Goal: Task Accomplishment & Management: Use online tool/utility

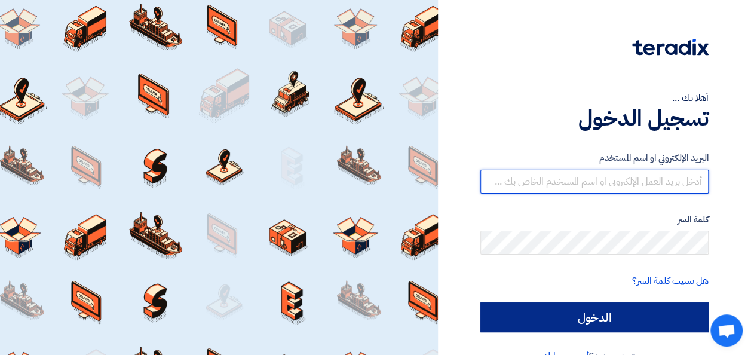
type input "ahmed.goda1994@gmail.com"
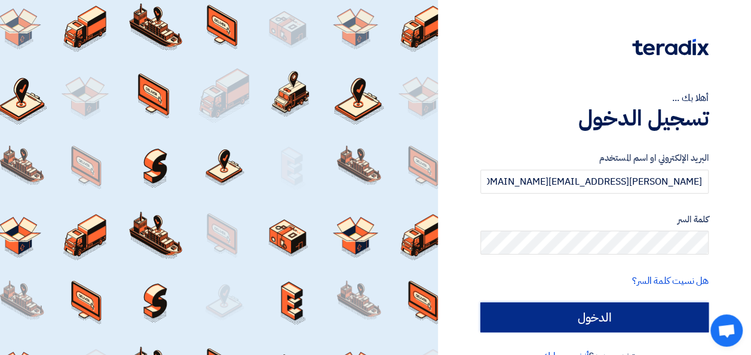
click at [536, 308] on input "الدخول" at bounding box center [594, 317] width 228 height 30
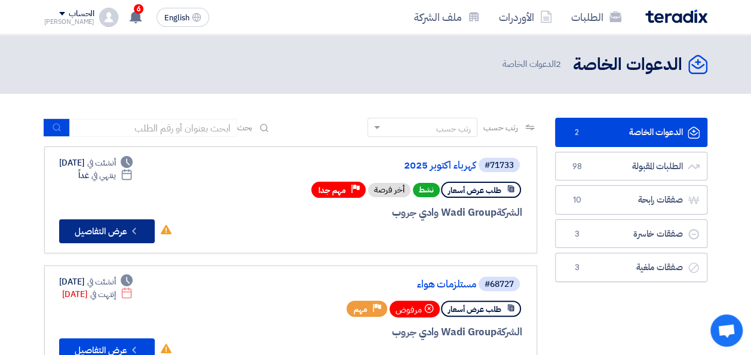
click at [128, 234] on button "Check details عرض التفاصيل" at bounding box center [107, 231] width 96 height 24
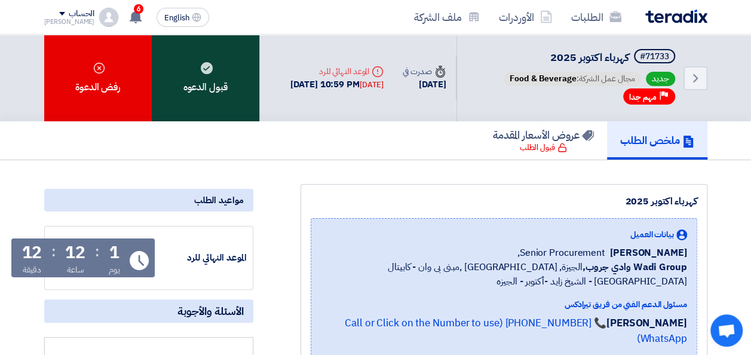
click at [191, 94] on div "قبول الدعوه" at bounding box center [206, 78] width 108 height 87
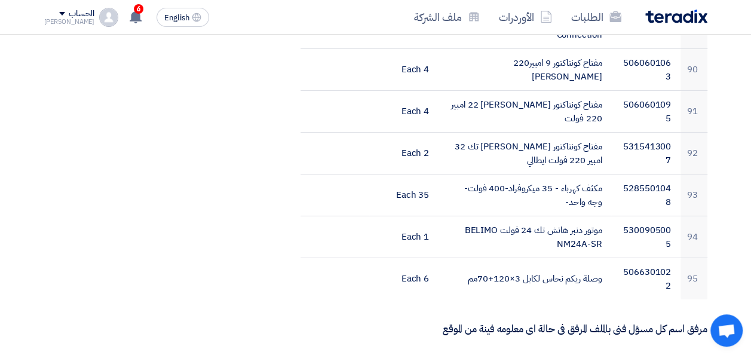
scroll to position [4181, 0]
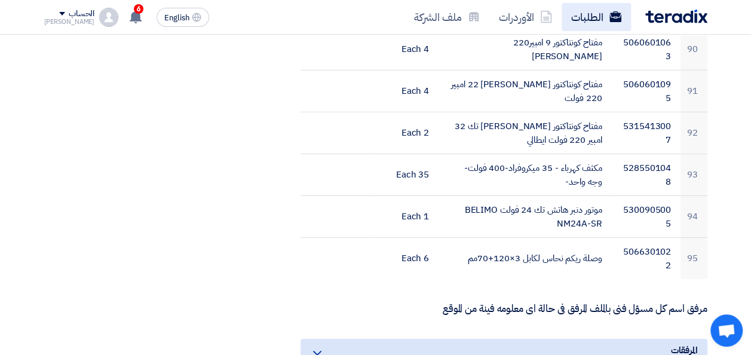
click at [611, 16] on use at bounding box center [615, 16] width 12 height 11
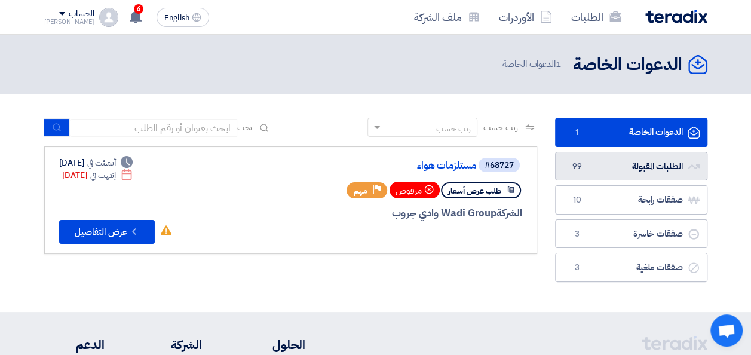
click at [622, 158] on link "الطلبات المقبولة الطلبات المقبولة 99" at bounding box center [631, 166] width 152 height 29
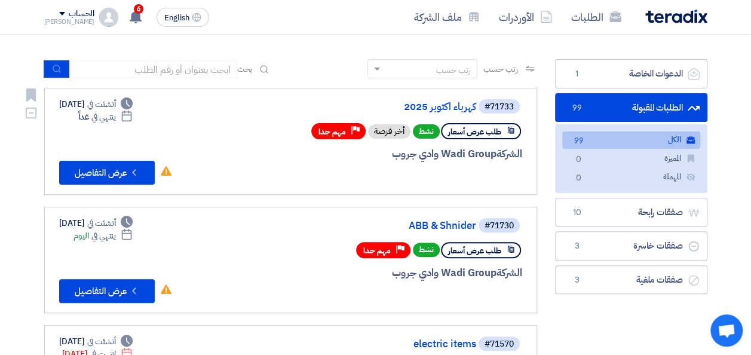
scroll to position [60, 0]
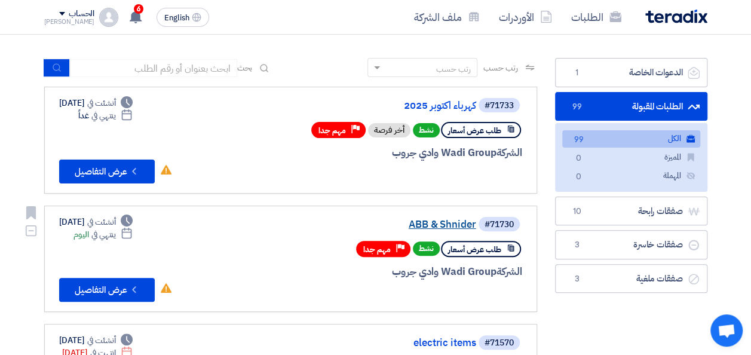
click at [440, 223] on link "ABB & Shnider" at bounding box center [356, 224] width 239 height 11
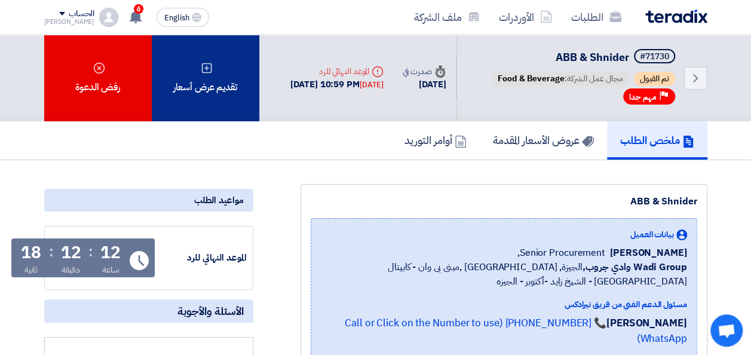
click at [238, 90] on div "تقديم عرض أسعار" at bounding box center [206, 78] width 108 height 87
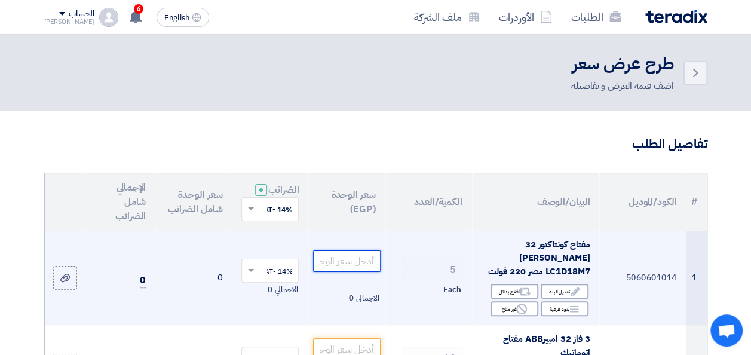
click at [343, 263] on input "number" at bounding box center [346, 261] width 67 height 22
type input "1574"
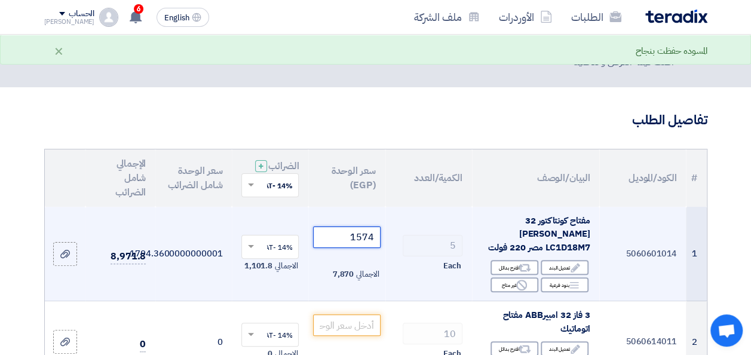
scroll to position [60, 0]
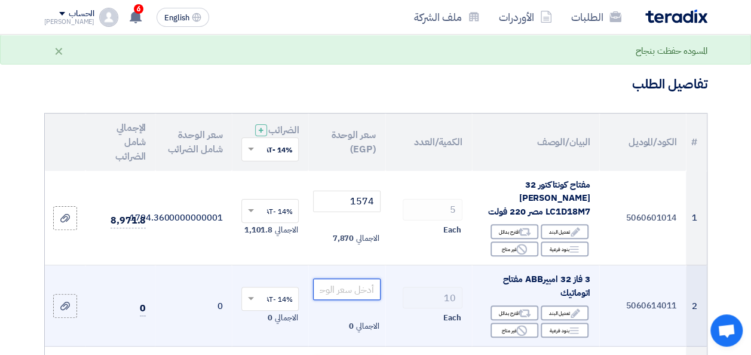
click at [367, 286] on input "number" at bounding box center [346, 289] width 67 height 22
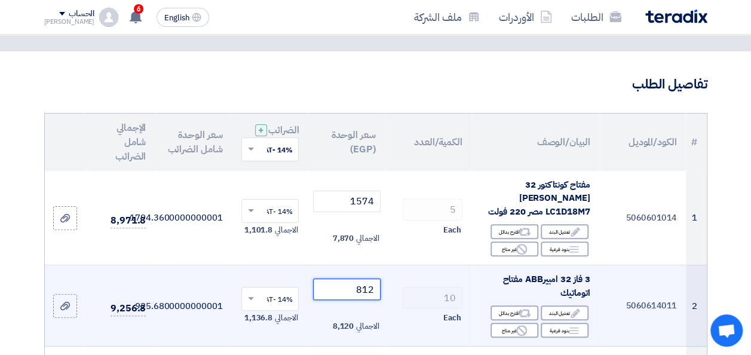
type input "812"
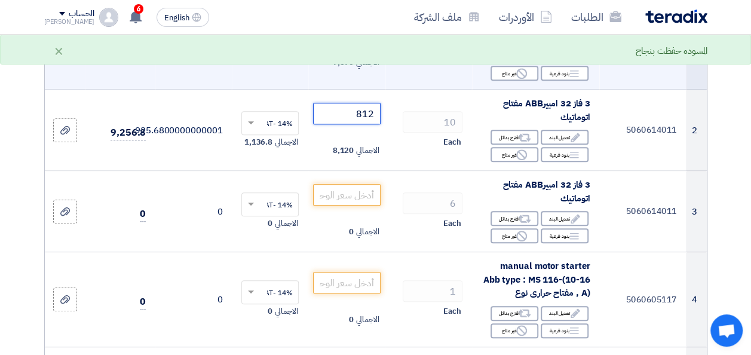
scroll to position [239, 0]
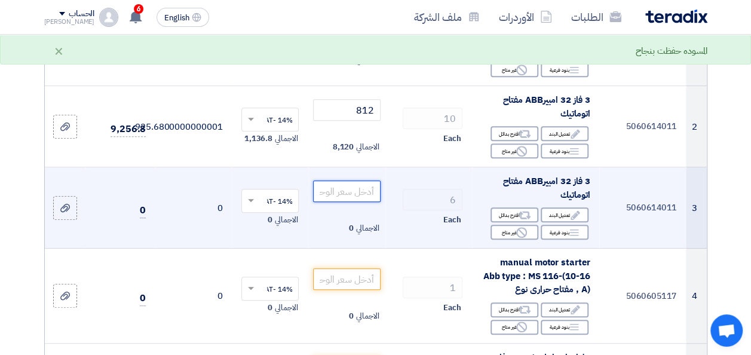
click at [361, 183] on input "number" at bounding box center [346, 191] width 67 height 22
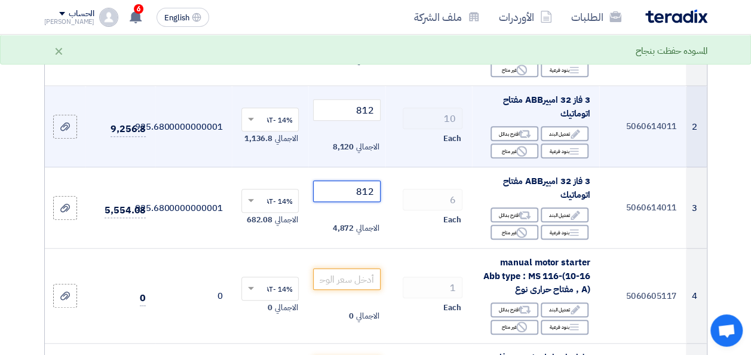
type input "812"
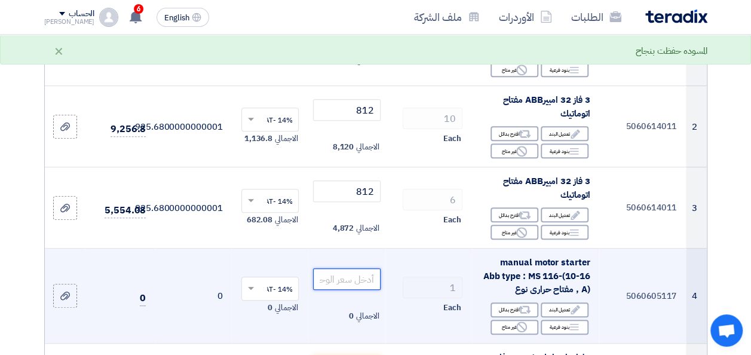
click at [350, 280] on input "number" at bounding box center [346, 279] width 67 height 22
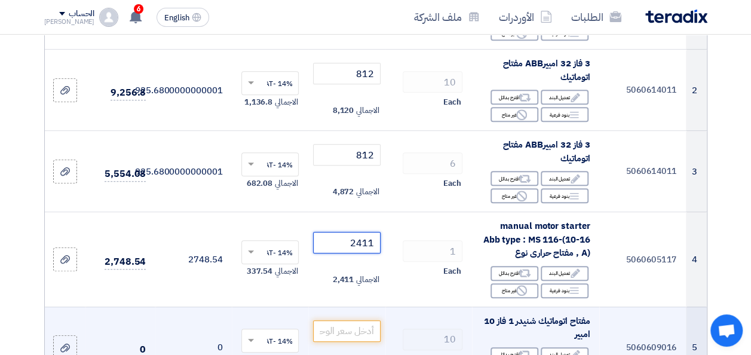
scroll to position [358, 0]
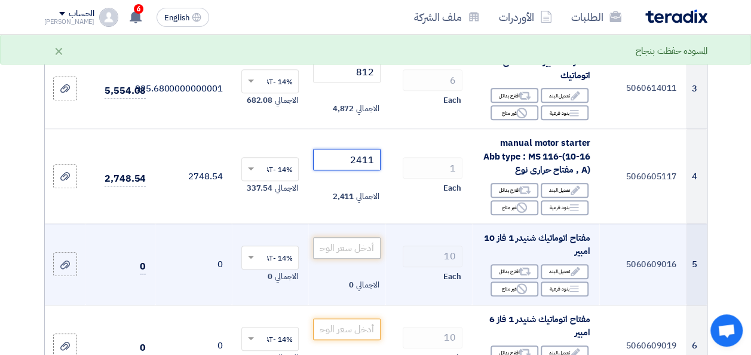
type input "2411"
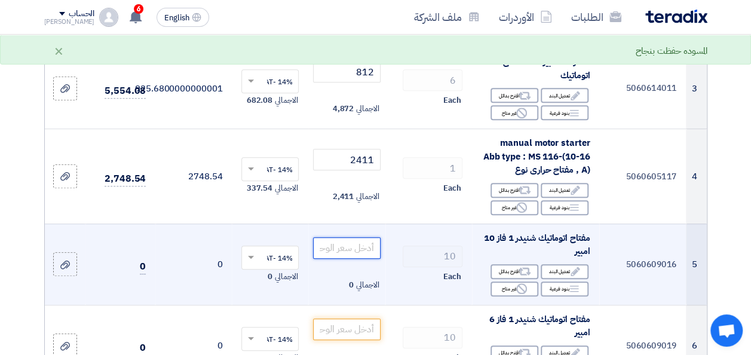
drag, startPoint x: 349, startPoint y: 235, endPoint x: 355, endPoint y: 238, distance: 7.2
click at [349, 237] on input "number" at bounding box center [346, 248] width 67 height 22
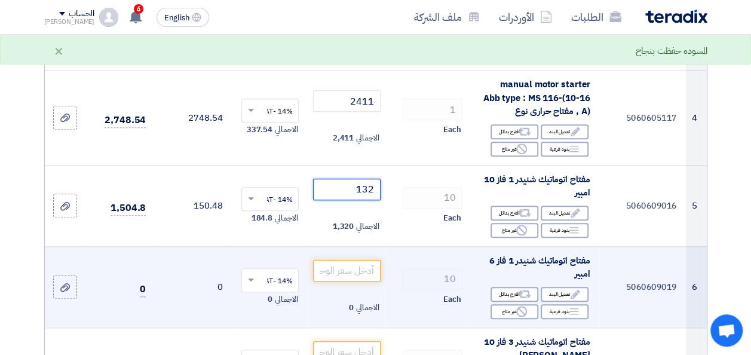
scroll to position [418, 0]
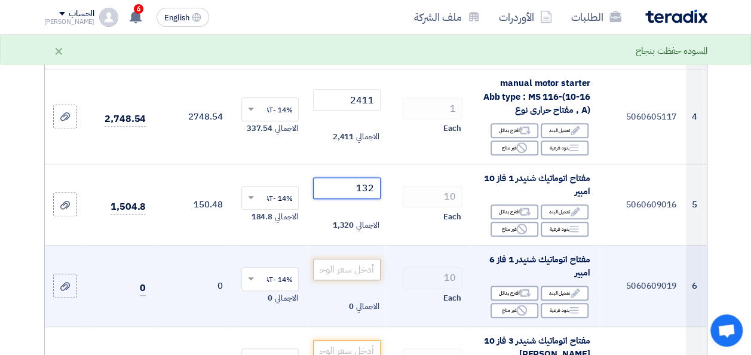
type input "132"
click at [348, 266] on input "number" at bounding box center [346, 270] width 67 height 22
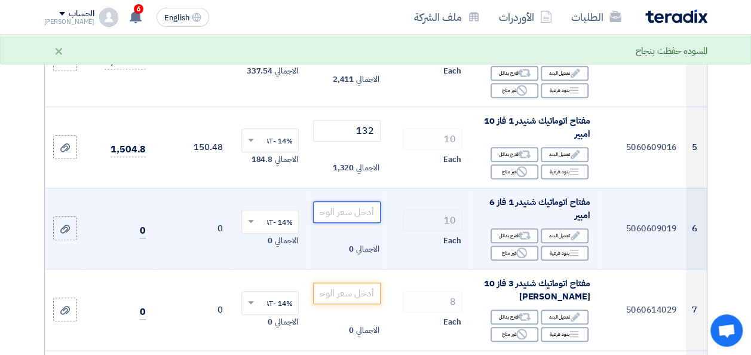
scroll to position [478, 0]
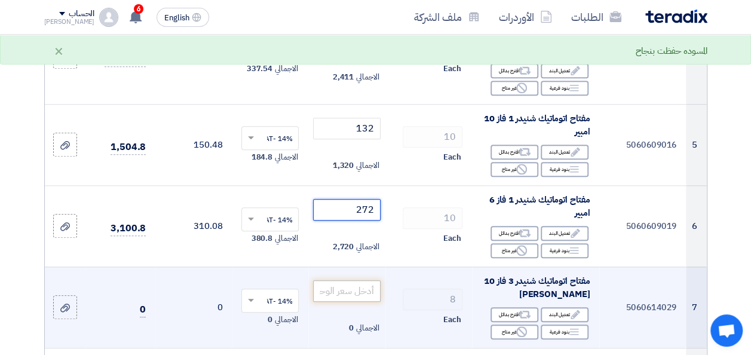
type input "272"
click at [352, 286] on input "number" at bounding box center [346, 291] width 67 height 22
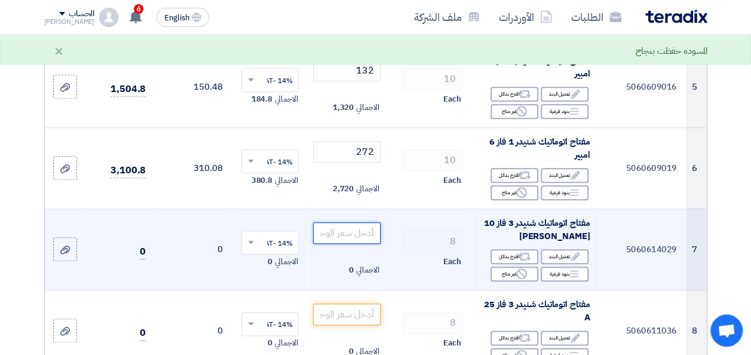
scroll to position [538, 0]
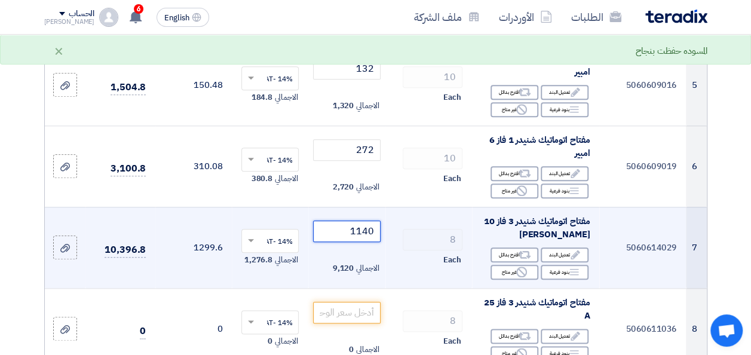
type input "1140"
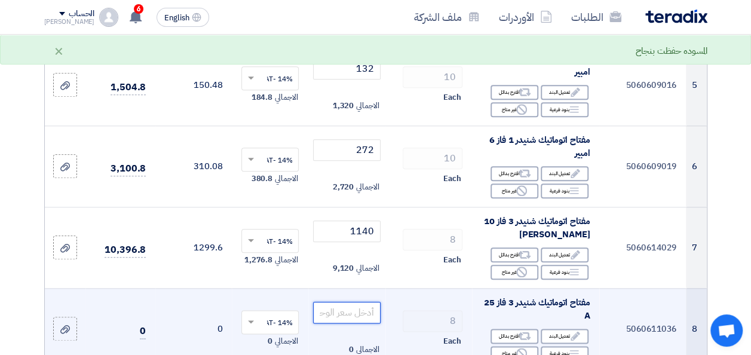
click at [364, 308] on input "number" at bounding box center [346, 313] width 67 height 22
type input "1140"
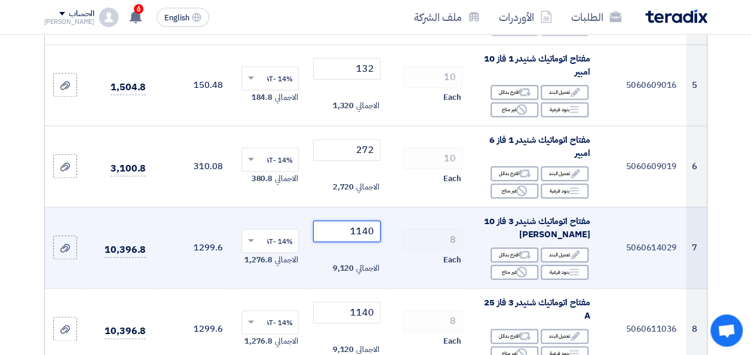
click at [364, 226] on input "1140" at bounding box center [346, 231] width 67 height 22
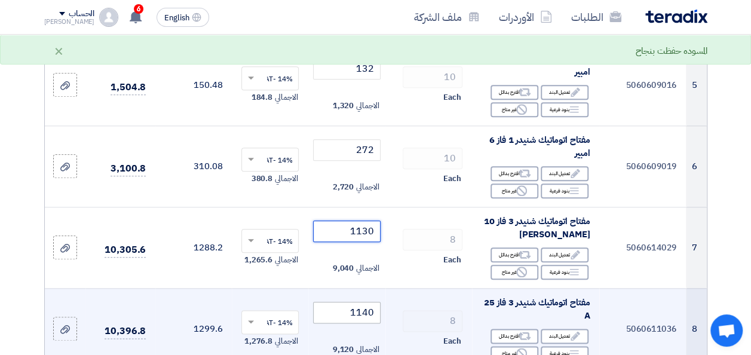
type input "1130"
click at [366, 308] on input "1140" at bounding box center [346, 313] width 67 height 22
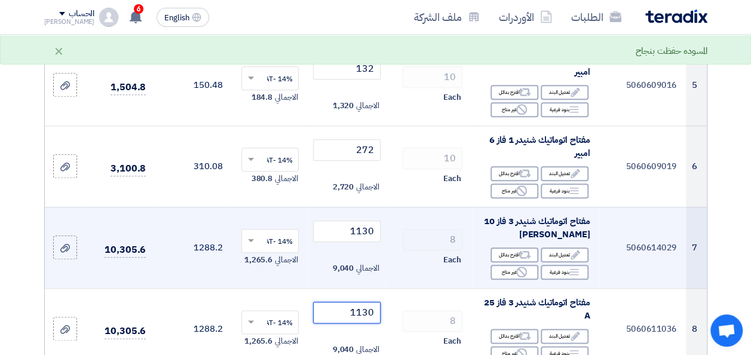
type input "1130"
click at [440, 281] on td "8 Each" at bounding box center [428, 247] width 87 height 81
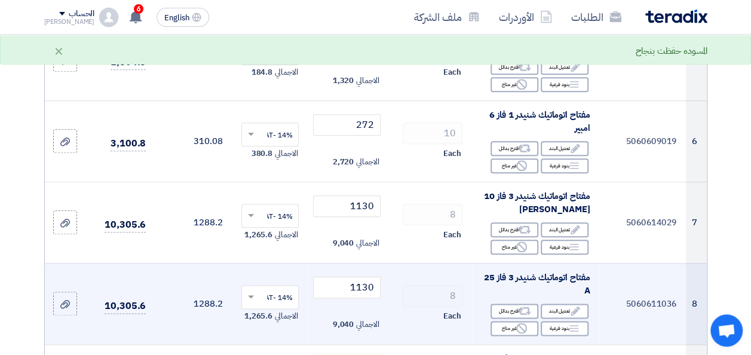
scroll to position [657, 0]
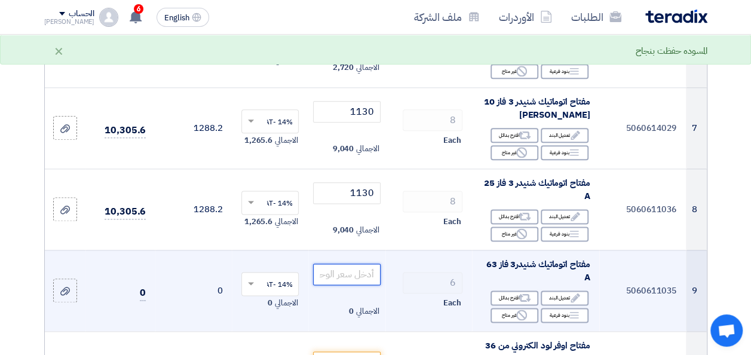
click at [345, 265] on input "number" at bounding box center [346, 274] width 67 height 22
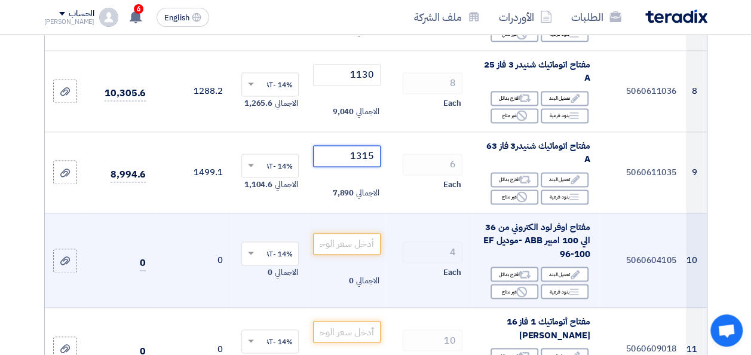
scroll to position [777, 0]
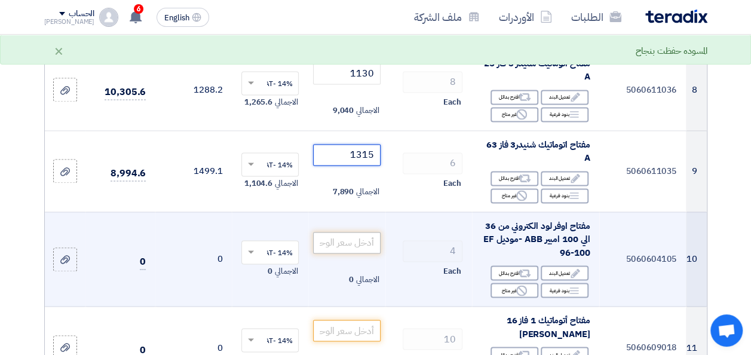
type input "1315"
click at [366, 235] on input "number" at bounding box center [346, 243] width 67 height 22
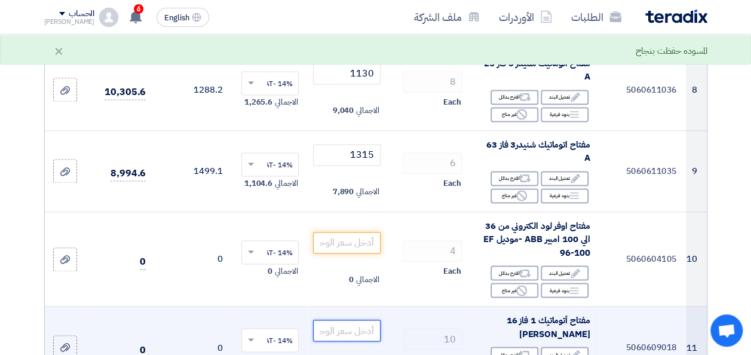
click at [358, 329] on input "number" at bounding box center [346, 331] width 67 height 22
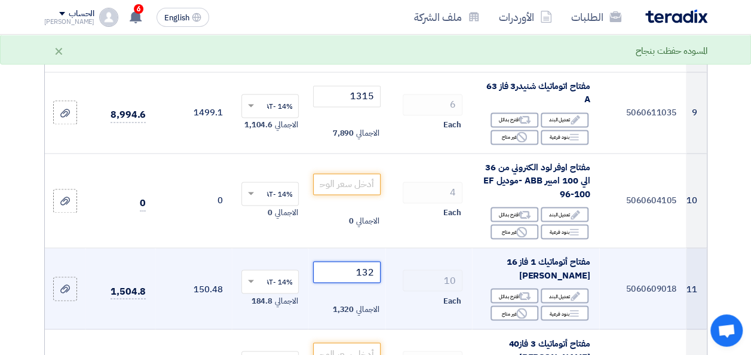
scroll to position [836, 0]
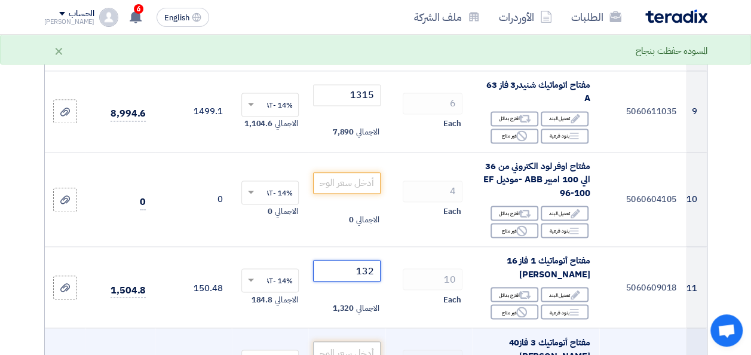
type input "132"
click at [358, 351] on input "number" at bounding box center [346, 352] width 67 height 22
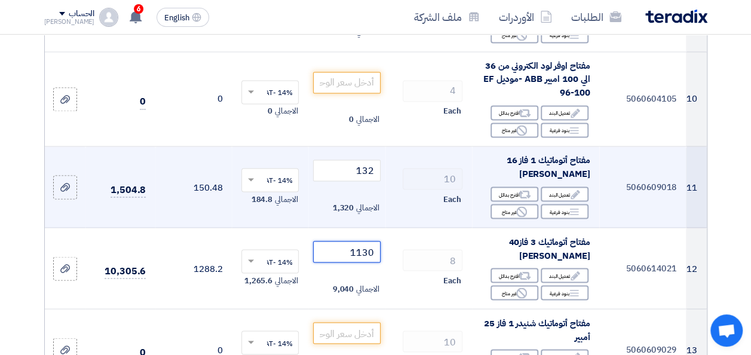
scroll to position [956, 0]
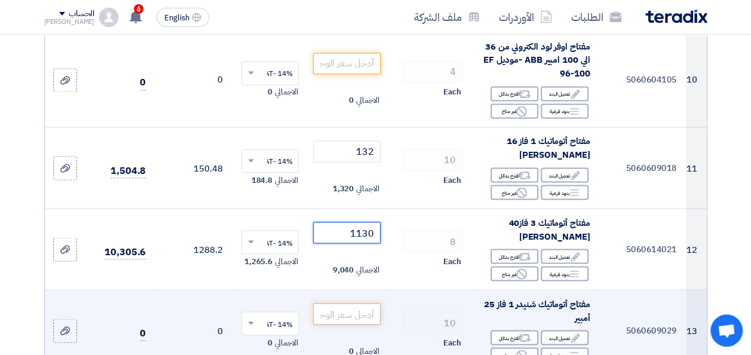
type input "1130"
click at [352, 314] on input "number" at bounding box center [346, 314] width 67 height 22
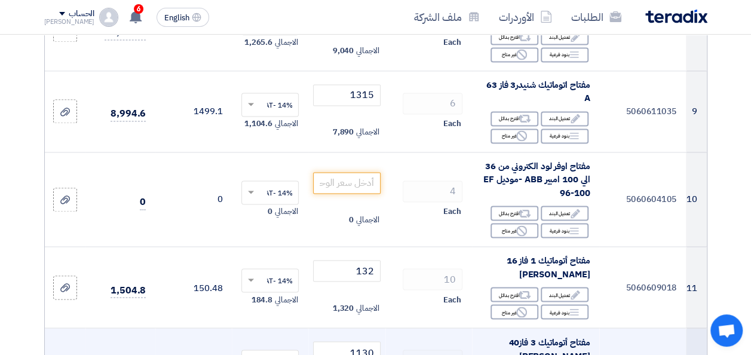
scroll to position [915, 0]
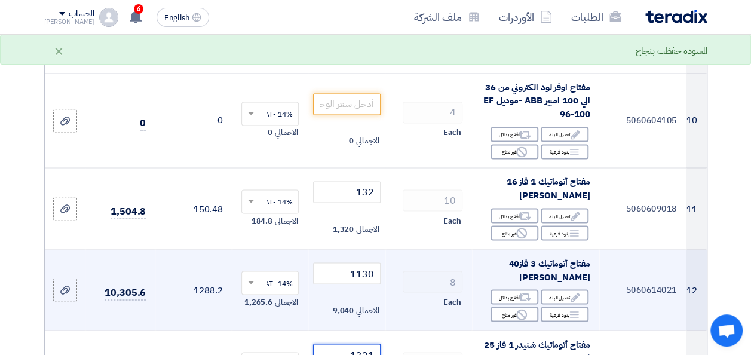
type input "132"
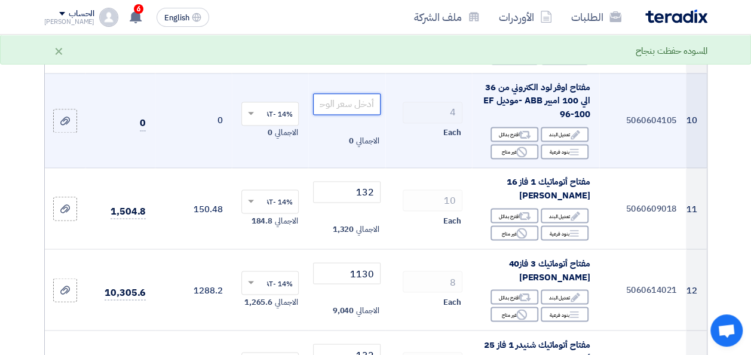
click at [357, 103] on input "number" at bounding box center [346, 104] width 67 height 22
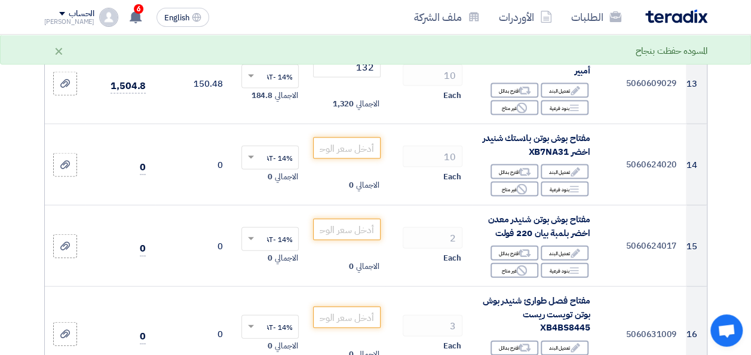
scroll to position [1214, 0]
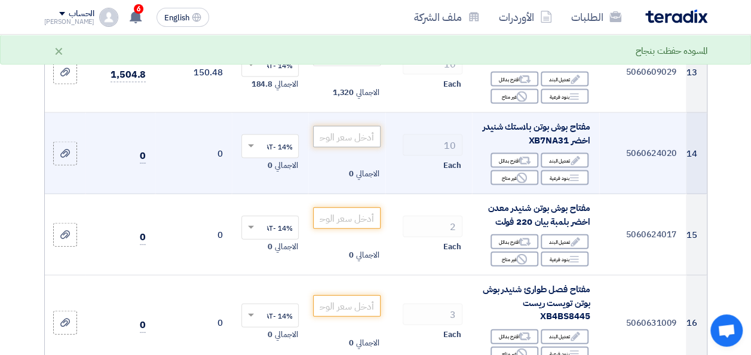
type input "12900"
drag, startPoint x: 354, startPoint y: 130, endPoint x: 358, endPoint y: 136, distance: 7.6
click at [358, 136] on input "number" at bounding box center [346, 137] width 67 height 22
click at [504, 132] on div "مفتاح بوش بوتن بلاستك شنيدر اخضر XB7NA31" at bounding box center [535, 133] width 108 height 27
drag, startPoint x: 506, startPoint y: 134, endPoint x: 544, endPoint y: 136, distance: 38.3
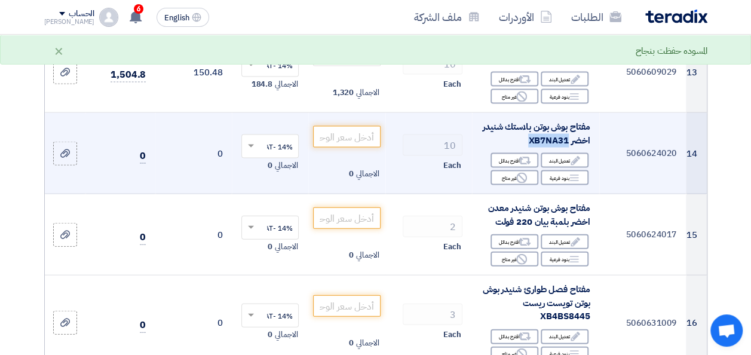
click at [544, 136] on div "مفتاح بوش بوتن بلاستك شنيدر اخضر XB7NA31" at bounding box center [535, 133] width 108 height 27
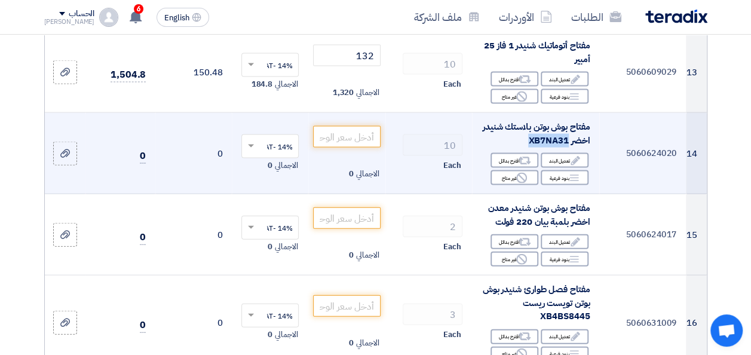
drag, startPoint x: 544, startPoint y: 136, endPoint x: 536, endPoint y: 135, distance: 8.4
copy span "XB7NA31"
click at [345, 131] on input "number" at bounding box center [346, 137] width 67 height 22
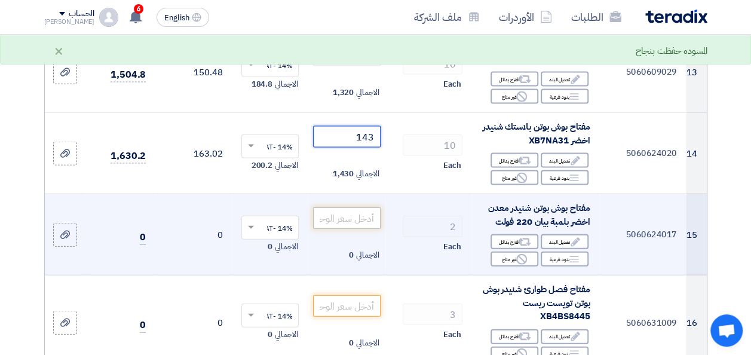
type input "143"
click at [353, 209] on input "number" at bounding box center [346, 218] width 67 height 22
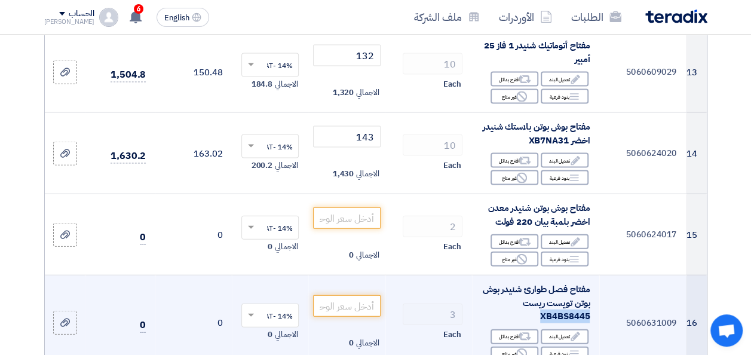
drag, startPoint x: 538, startPoint y: 309, endPoint x: 591, endPoint y: 314, distance: 53.4
click at [591, 314] on td "مفتاح فصل طوارئ شنيدر بوش بوتن تويست ريست XB4BS8445 Edit تعديل البند Alternativ…" at bounding box center [535, 322] width 127 height 95
drag, startPoint x: 591, startPoint y: 314, endPoint x: 578, endPoint y: 309, distance: 14.4
copy span "XB4BS8445"
click at [343, 309] on input "number" at bounding box center [346, 306] width 67 height 22
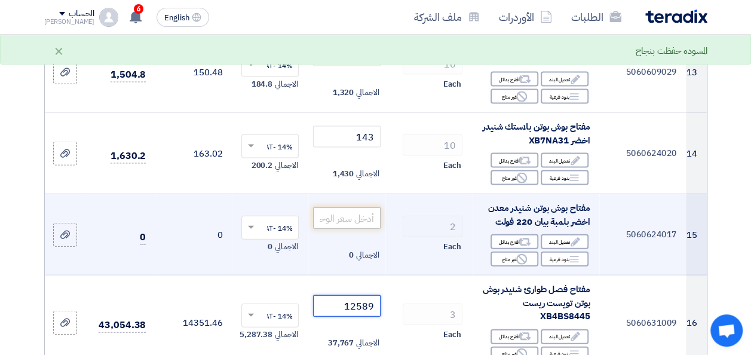
type input "12589"
click at [368, 207] on input "number" at bounding box center [346, 218] width 67 height 22
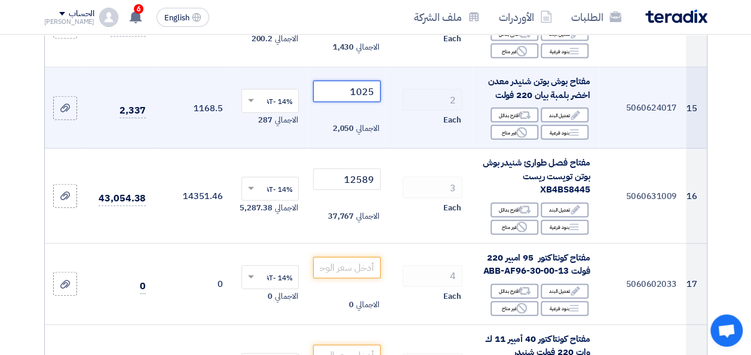
scroll to position [1393, 0]
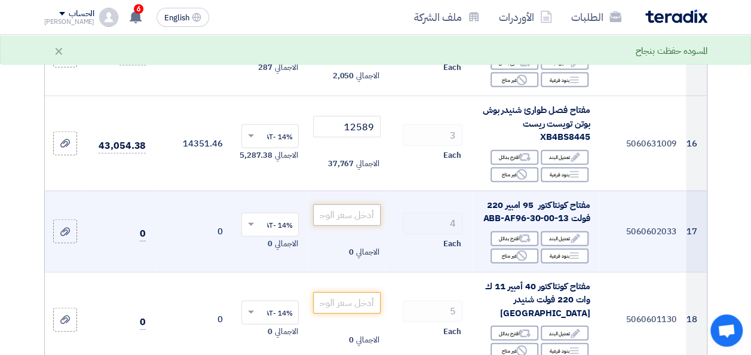
type input "1025"
click at [349, 204] on input "number" at bounding box center [346, 215] width 67 height 22
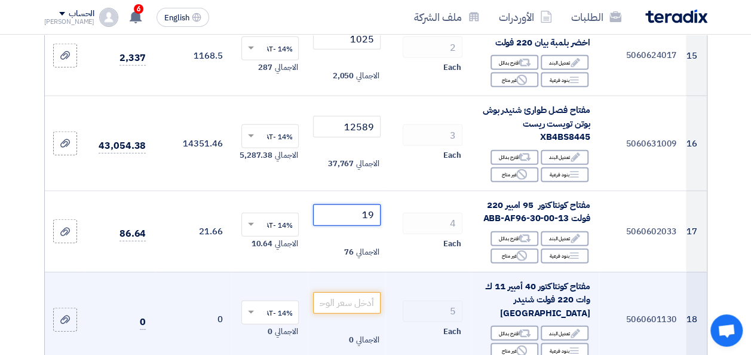
type input "1"
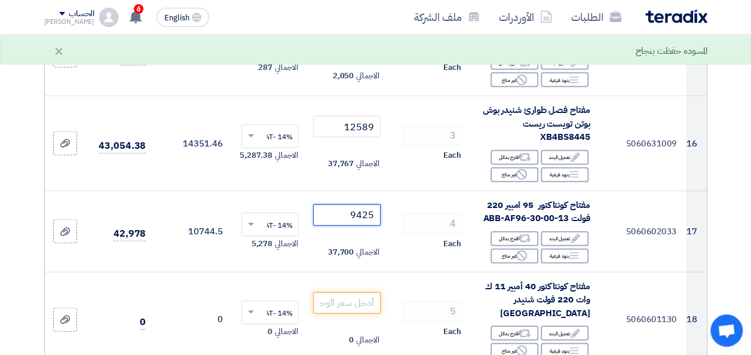
type input "9425"
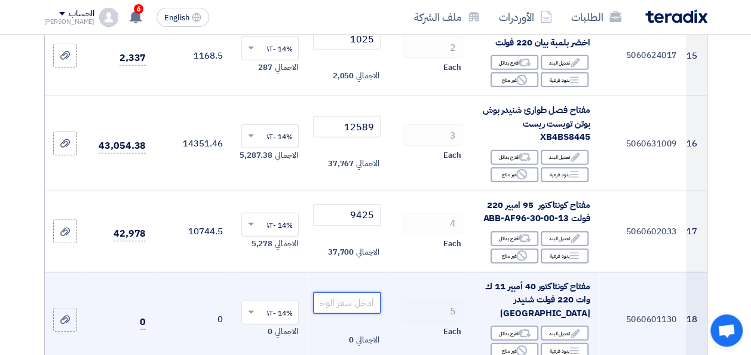
click at [368, 293] on input "number" at bounding box center [346, 303] width 67 height 22
type input "2035"
click at [421, 278] on td "5 Each" at bounding box center [428, 319] width 87 height 95
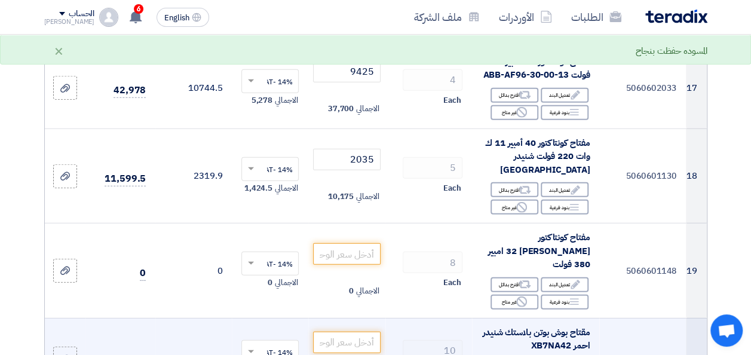
scroll to position [1572, 0]
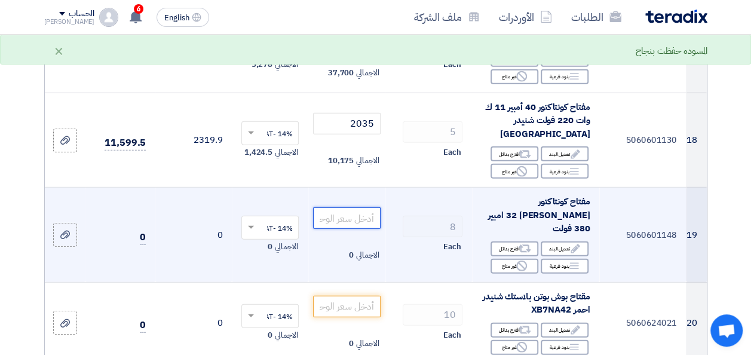
click at [366, 207] on input "number" at bounding box center [346, 218] width 67 height 22
type input "2630"
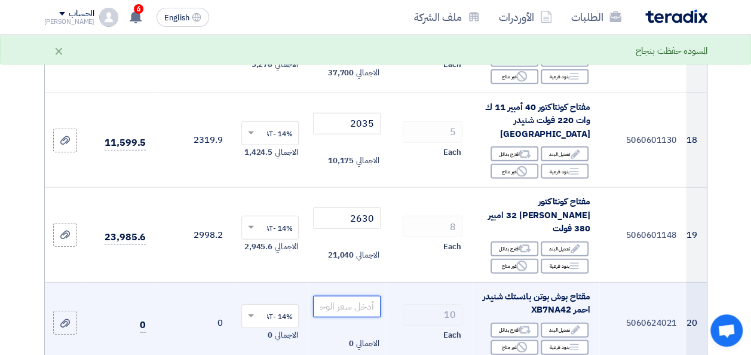
click at [364, 296] on input "number" at bounding box center [346, 307] width 67 height 22
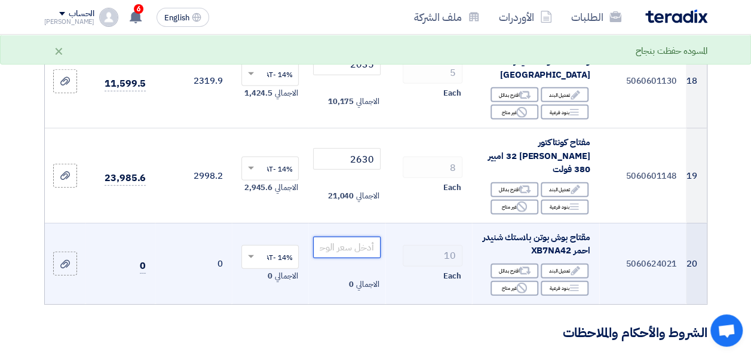
scroll to position [1632, 0]
drag, startPoint x: 508, startPoint y: 216, endPoint x: 547, endPoint y: 214, distance: 39.5
click at [547, 230] on span "مقتاح بوش بوتن بلاستك شنيدر احمر XB7NA42" at bounding box center [536, 243] width 107 height 27
drag, startPoint x: 547, startPoint y: 214, endPoint x: 539, endPoint y: 218, distance: 9.4
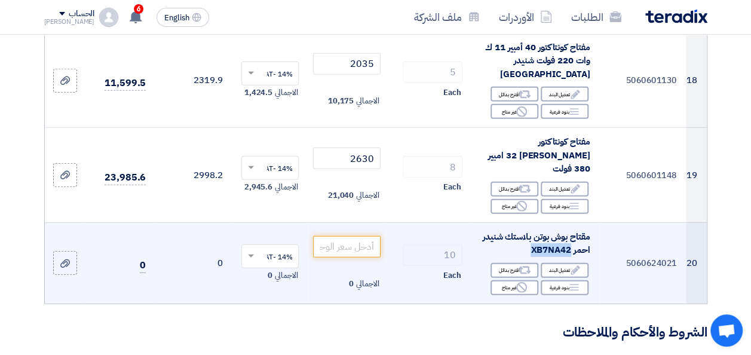
copy span "XB7NA42"
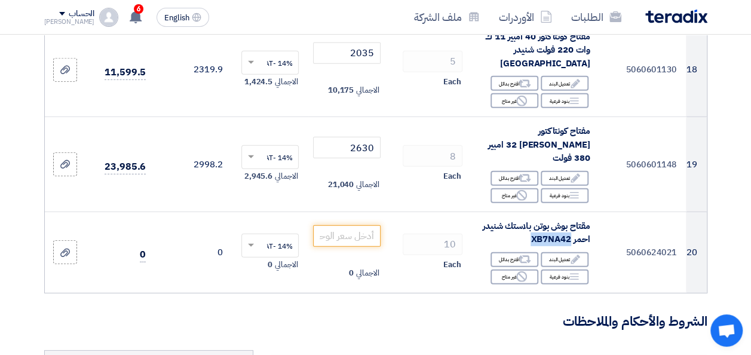
scroll to position [1751, 0]
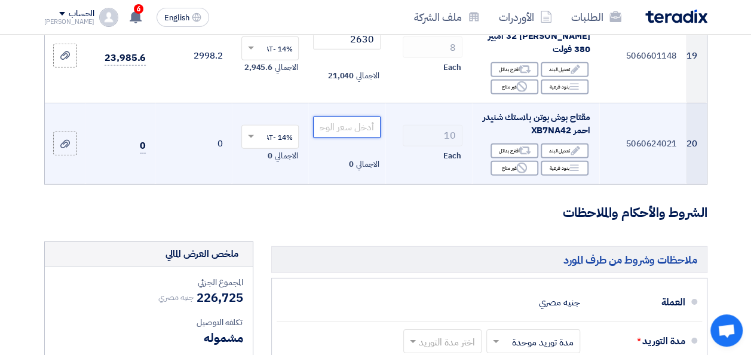
drag, startPoint x: 345, startPoint y: 90, endPoint x: 354, endPoint y: 94, distance: 9.6
click at [345, 116] on input "number" at bounding box center [346, 127] width 67 height 22
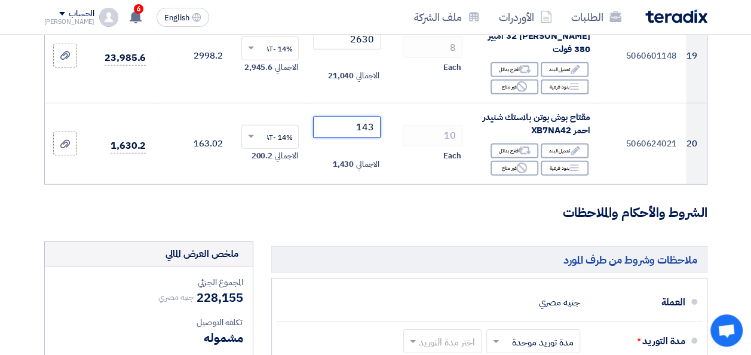
type input "143"
drag, startPoint x: 417, startPoint y: 167, endPoint x: 418, endPoint y: 157, distance: 10.8
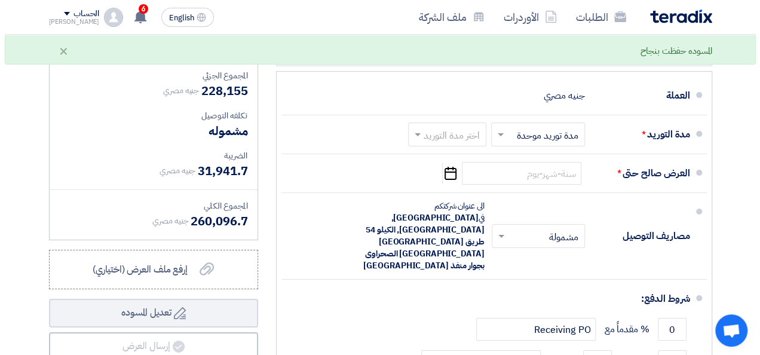
scroll to position [1990, 0]
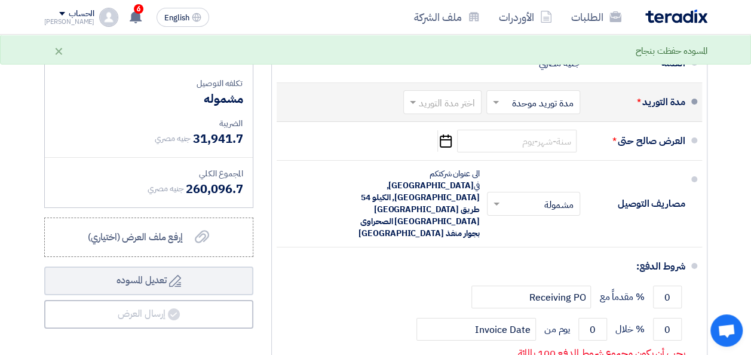
click at [418, 96] on span at bounding box center [411, 102] width 15 height 12
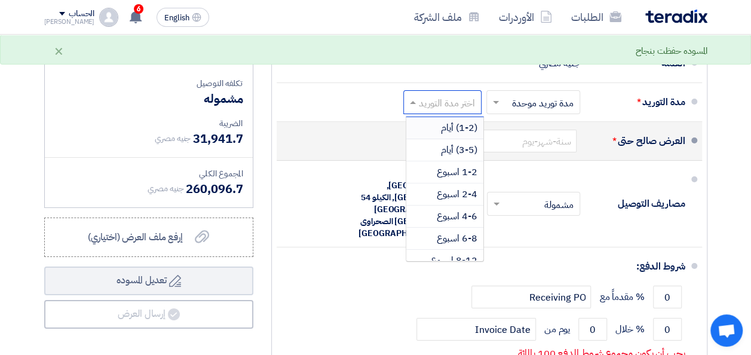
drag, startPoint x: 437, startPoint y: 91, endPoint x: 444, endPoint y: 90, distance: 7.8
click at [437, 117] on div "(1-2) أيام" at bounding box center [444, 128] width 77 height 22
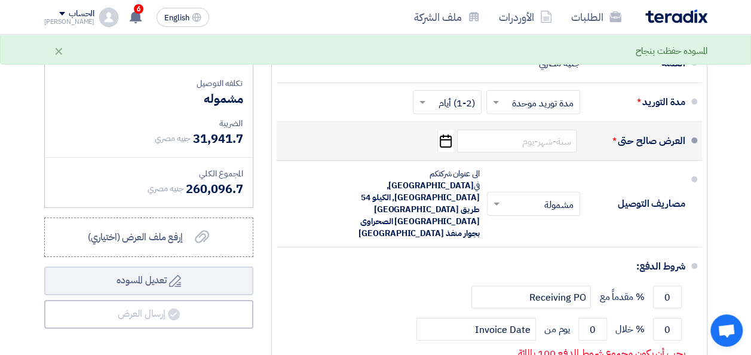
click at [444, 130] on icon "Pick a date" at bounding box center [445, 141] width 16 height 22
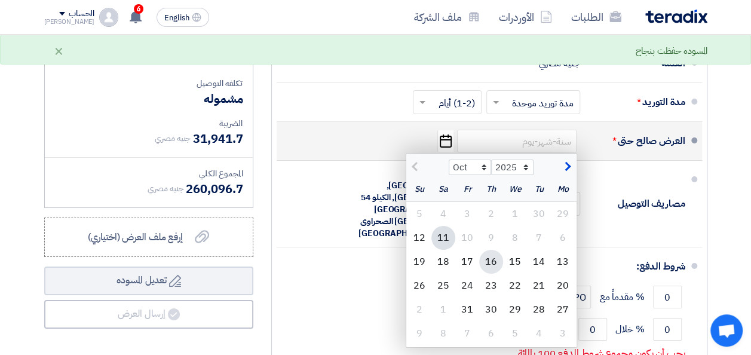
click at [484, 250] on div "16" at bounding box center [491, 262] width 24 height 24
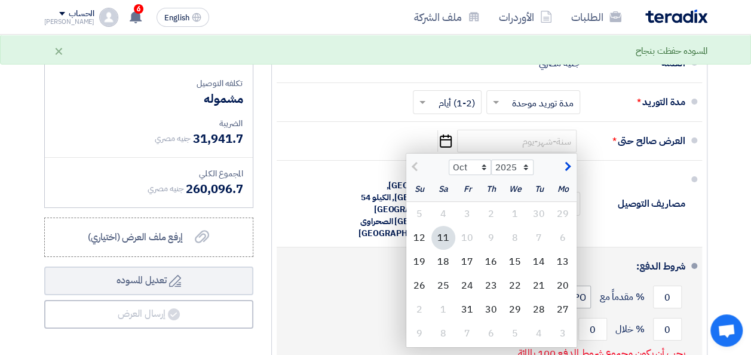
type input "10/16/2025"
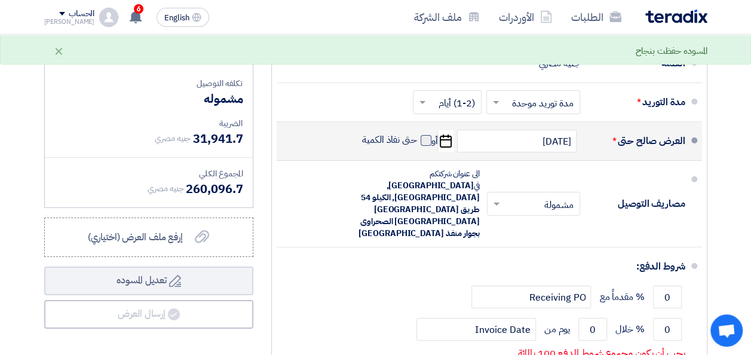
click at [424, 135] on span at bounding box center [426, 140] width 11 height 11
click at [417, 134] on input "حتى نفاذ الكمية" at bounding box center [388, 145] width 57 height 23
checkbox input "true"
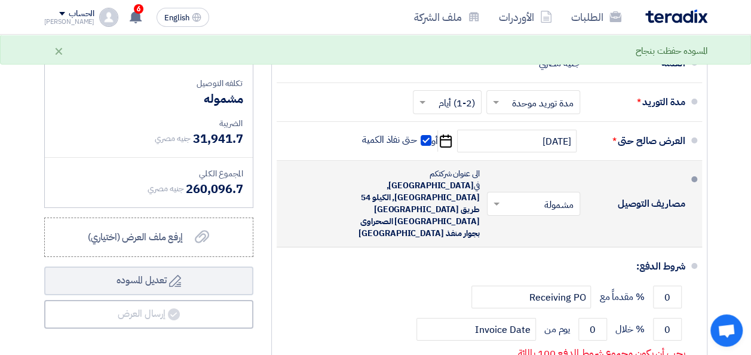
drag, startPoint x: 497, startPoint y: 149, endPoint x: 508, endPoint y: 157, distance: 13.3
click at [497, 203] on span at bounding box center [496, 205] width 6 height 4
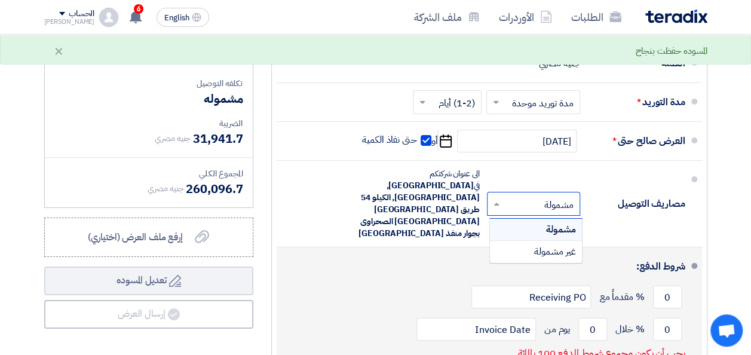
click at [538, 219] on div "مشمولة" at bounding box center [536, 230] width 92 height 22
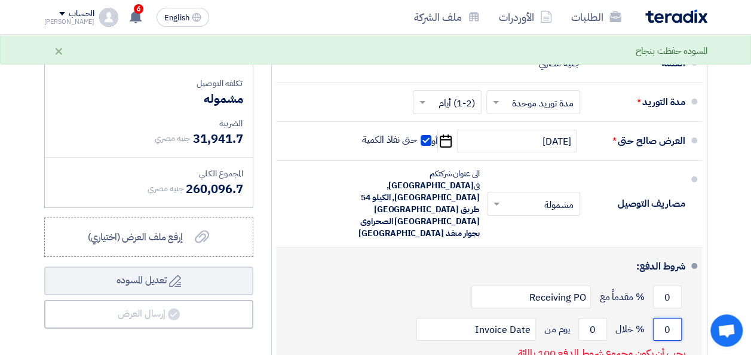
click at [662, 318] on input "0" at bounding box center [667, 329] width 29 height 23
type input "100"
click at [588, 318] on input "0" at bounding box center [592, 329] width 29 height 23
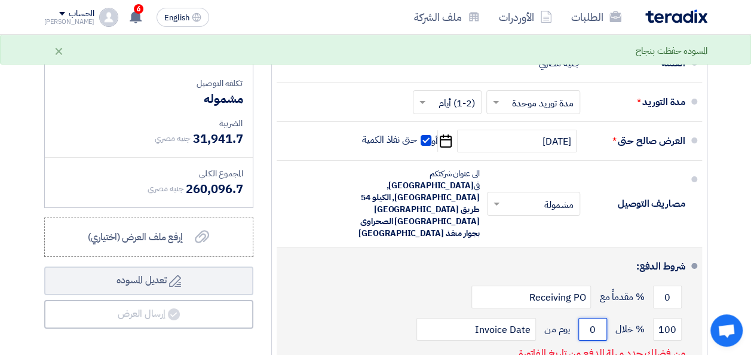
click at [588, 318] on input "0" at bounding box center [592, 329] width 29 height 23
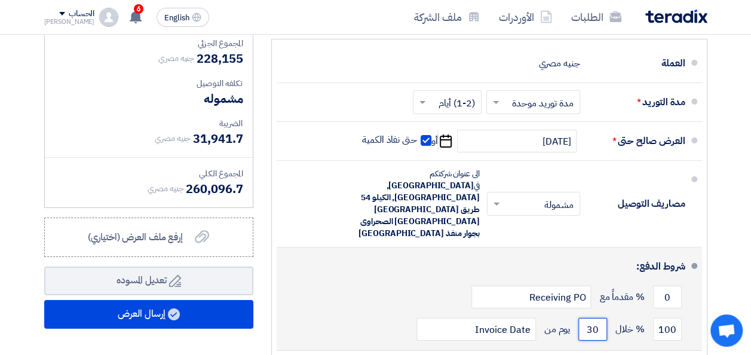
type input "30"
click at [373, 281] on div "0 % مقدماً مع Receiving PO" at bounding box center [485, 297] width 399 height 32
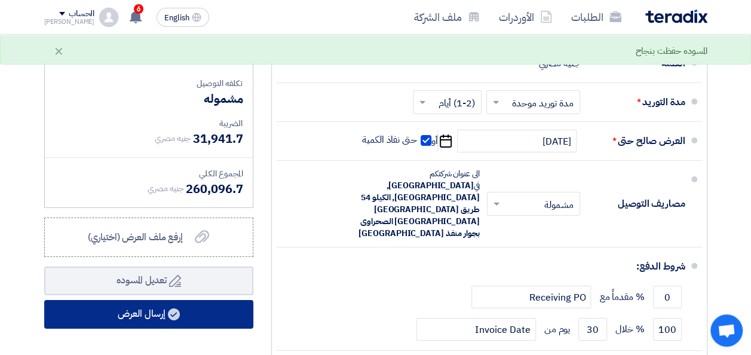
click at [195, 300] on button "إرسال العرض" at bounding box center [148, 314] width 209 height 29
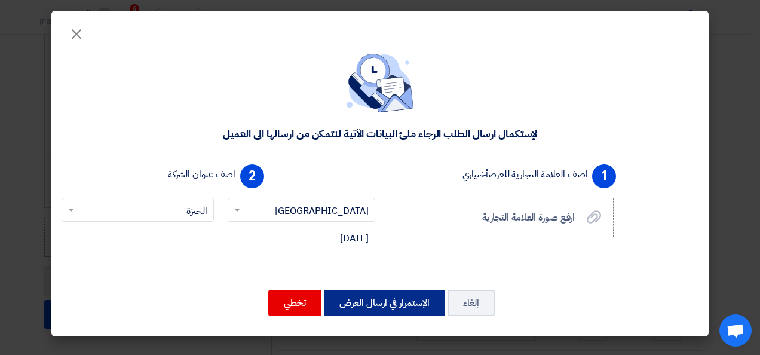
click at [382, 301] on button "الإستمرار في ارسال العرض" at bounding box center [384, 303] width 121 height 26
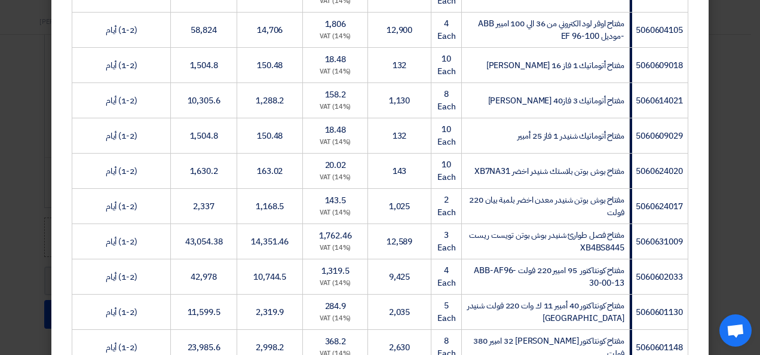
scroll to position [836, 0]
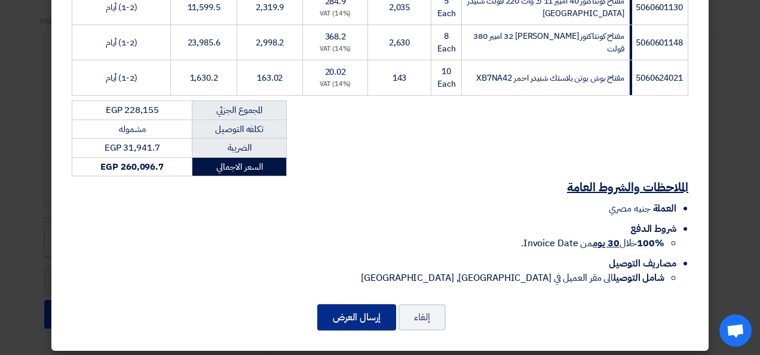
click at [370, 317] on button "إرسال العرض" at bounding box center [356, 317] width 79 height 26
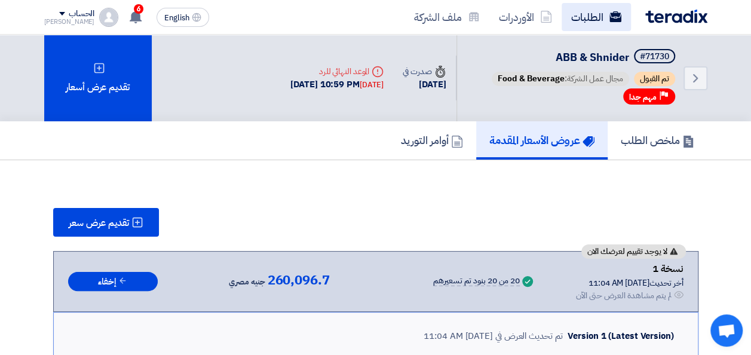
click at [586, 28] on link "الطلبات" at bounding box center [596, 17] width 69 height 28
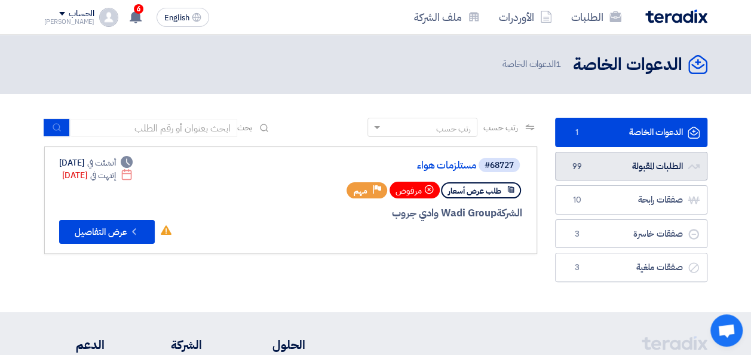
click at [640, 170] on link "الطلبات المقبولة الطلبات المقبولة 99" at bounding box center [631, 166] width 152 height 29
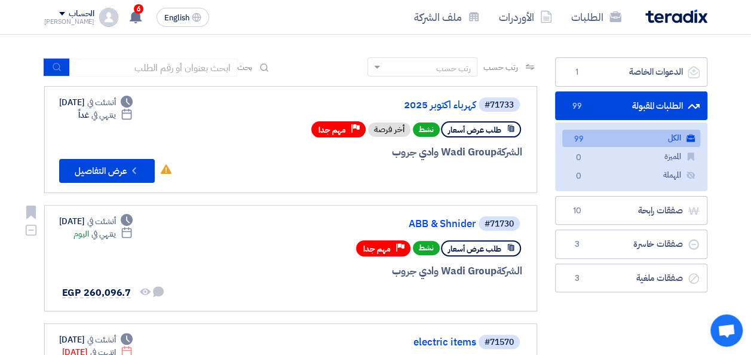
scroll to position [60, 0]
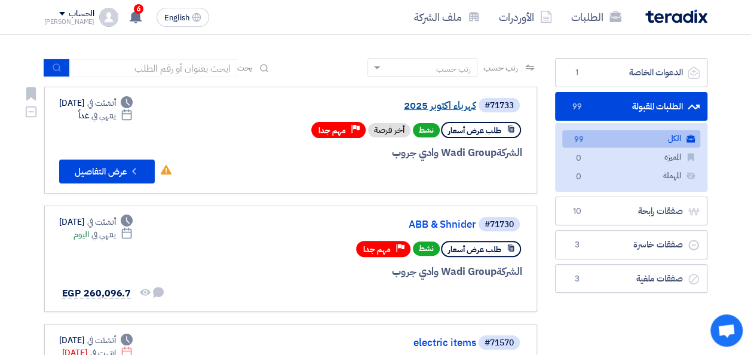
click at [446, 102] on link "كهرباء اكتوبر 2025" at bounding box center [356, 105] width 239 height 11
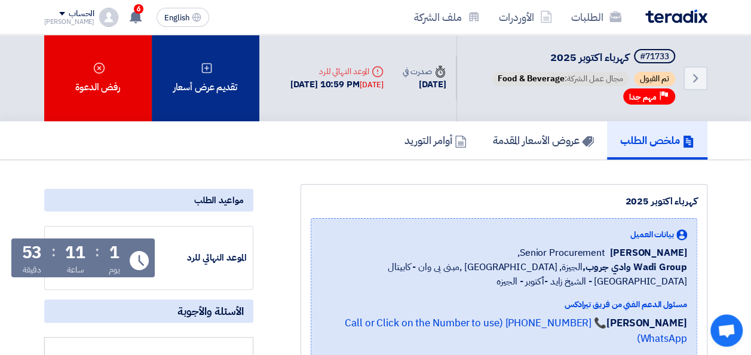
click at [239, 104] on div "تقديم عرض أسعار" at bounding box center [206, 78] width 108 height 87
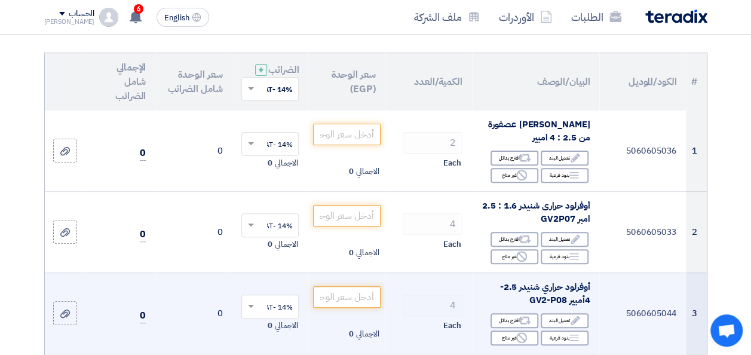
scroll to position [119, 0]
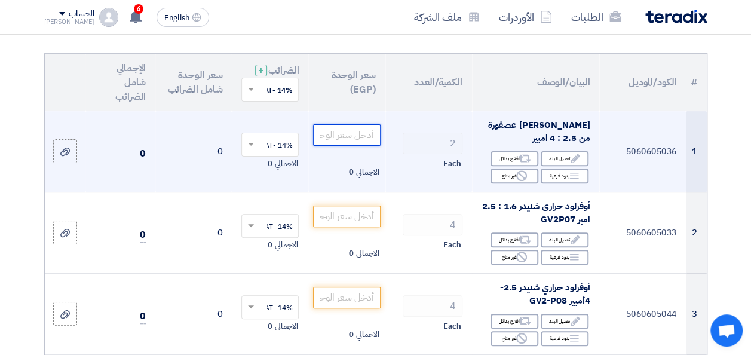
click at [352, 143] on input "number" at bounding box center [346, 135] width 67 height 22
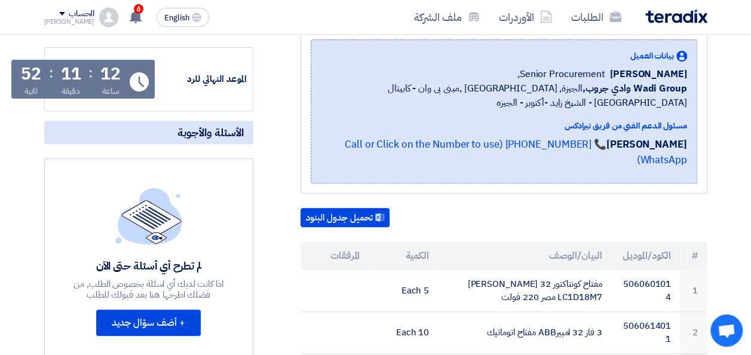
scroll to position [60, 0]
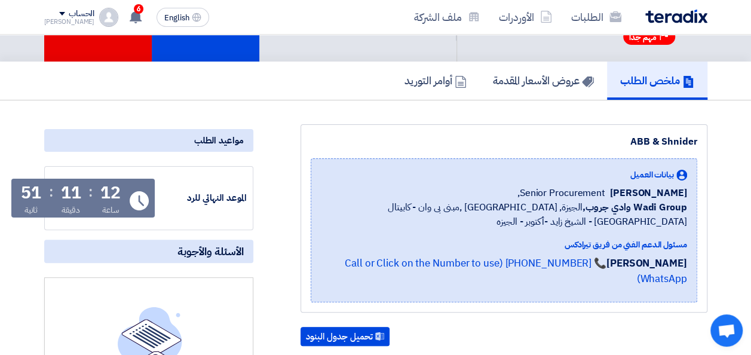
click at [657, 76] on h5 "ملخص الطلب" at bounding box center [657, 80] width 74 height 14
click at [604, 10] on link "الطلبات" at bounding box center [596, 17] width 69 height 28
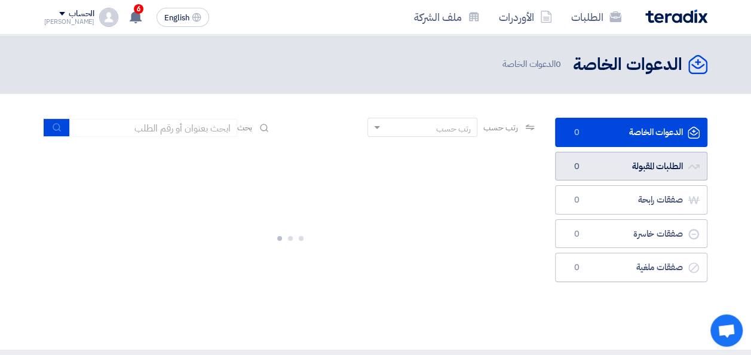
click at [621, 164] on link "الطلبات المقبولة الطلبات المقبولة 0" at bounding box center [631, 166] width 152 height 29
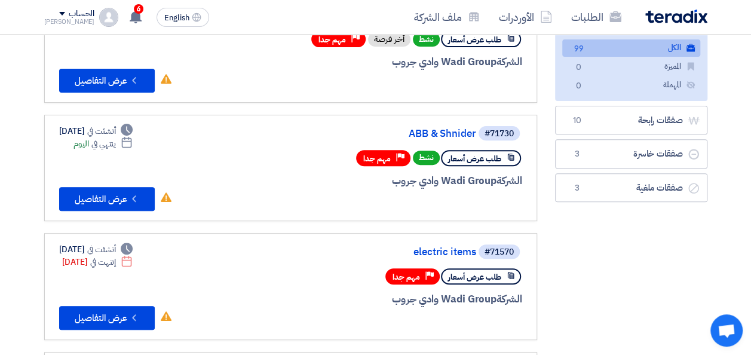
scroll to position [119, 0]
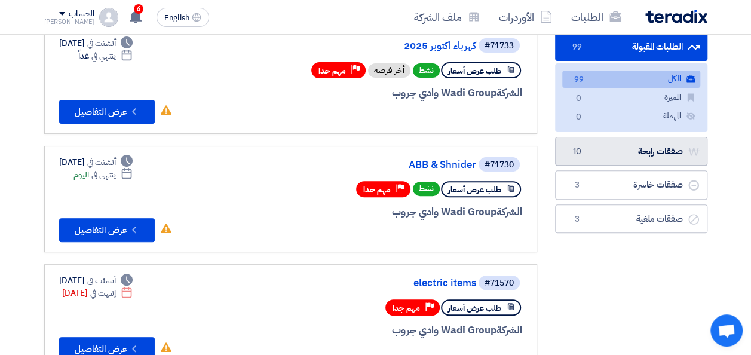
click at [606, 151] on link "صفقات رابحة صفقات رابحة 10" at bounding box center [631, 151] width 152 height 29
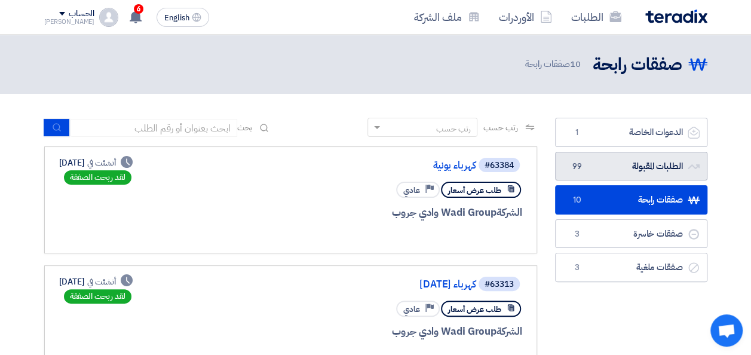
click at [639, 172] on link "الطلبات المقبولة الطلبات المقبولة 99" at bounding box center [631, 166] width 152 height 29
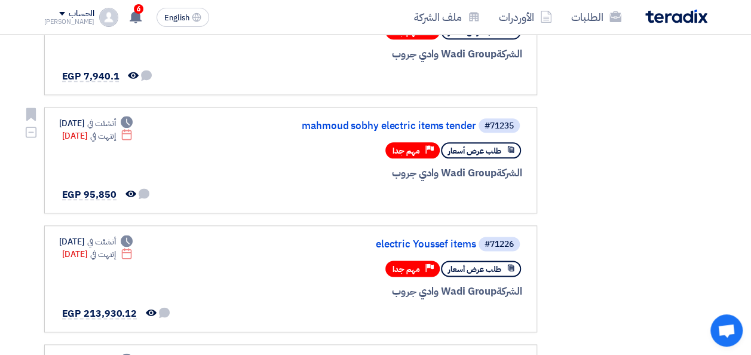
scroll to position [657, 0]
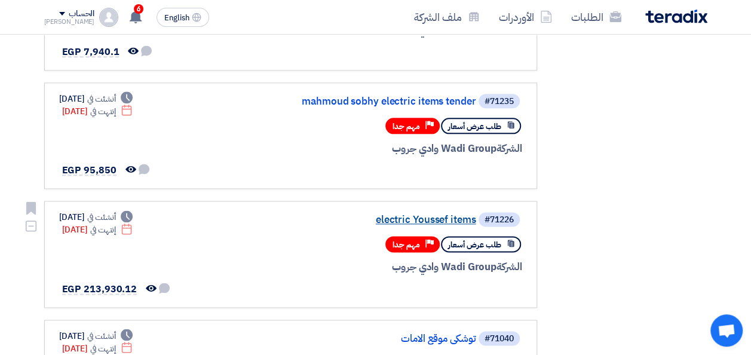
click at [449, 219] on link "electric Youssef items" at bounding box center [356, 219] width 239 height 11
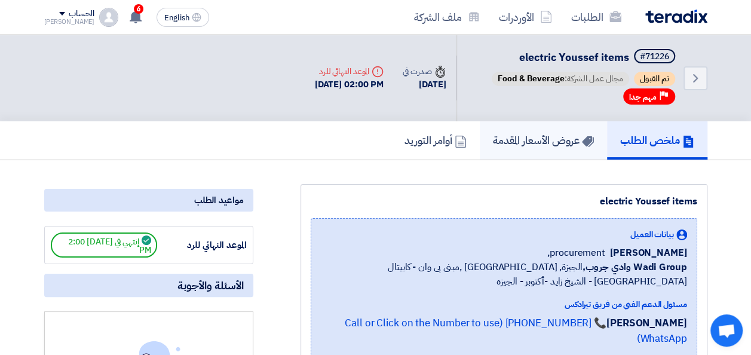
click at [498, 142] on h5 "عروض الأسعار المقدمة" at bounding box center [543, 140] width 101 height 14
